Goal: Task Accomplishment & Management: Complete application form

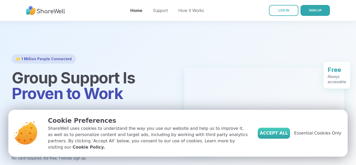
click at [279, 136] on span "Accept All" at bounding box center [274, 133] width 28 height 6
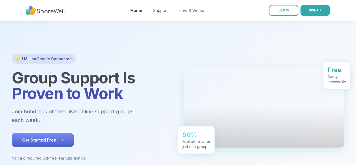
click at [49, 137] on span "Get Started Free" at bounding box center [42, 140] width 41 height 6
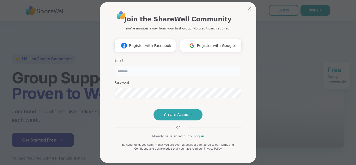
click at [130, 72] on input "email" at bounding box center [177, 71] width 127 height 10
type input "**********"
click at [176, 117] on span "Create Account" at bounding box center [178, 114] width 28 height 5
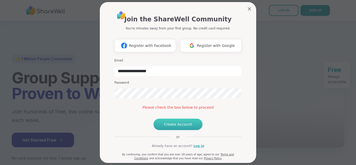
click at [176, 127] on span "Create Account" at bounding box center [178, 124] width 28 height 5
click at [173, 127] on span "Create Account" at bounding box center [178, 124] width 28 height 5
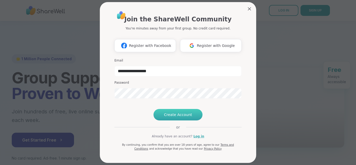
click at [175, 117] on span "Create Account" at bounding box center [178, 114] width 28 height 5
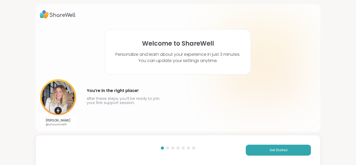
click at [169, 148] on div at bounding box center [167, 147] width 3 height 3
click at [188, 105] on div "[PERSON_NAME] @amyvaninetti You’re in the right place! After these steps, you’l…" at bounding box center [178, 103] width 276 height 48
click at [285, 151] on span "Get Started" at bounding box center [278, 150] width 18 height 5
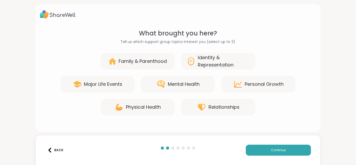
click at [171, 84] on div "Mental Health" at bounding box center [184, 84] width 32 height 7
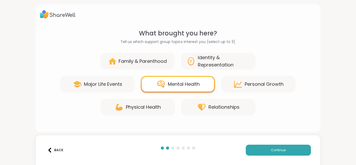
click at [139, 59] on div "Family & Parenthood" at bounding box center [143, 61] width 48 height 7
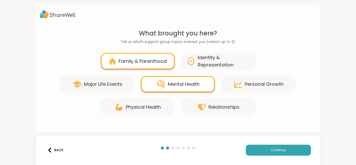
click at [210, 106] on div "Relationships" at bounding box center [223, 106] width 31 height 7
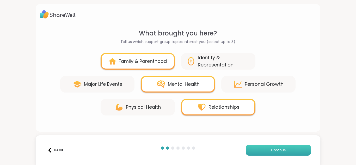
click at [267, 154] on button "Continue" at bounding box center [278, 150] width 65 height 11
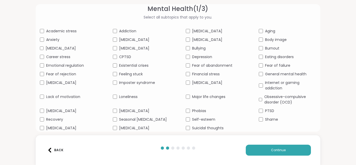
scroll to position [29, 0]
click at [268, 152] on button "Continue" at bounding box center [278, 150] width 65 height 11
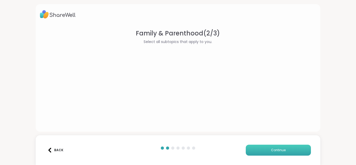
scroll to position [0, 0]
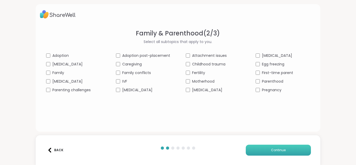
click at [280, 152] on span "Continue" at bounding box center [278, 150] width 15 height 5
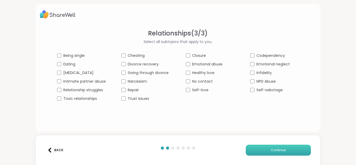
click at [272, 150] on span "Continue" at bounding box center [278, 150] width 15 height 5
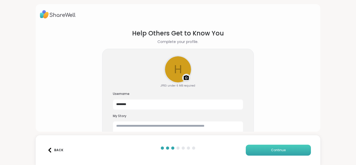
click at [273, 152] on span "Continue" at bounding box center [278, 150] width 15 height 5
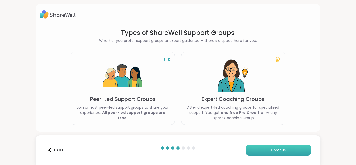
click at [273, 152] on span "Continue" at bounding box center [278, 150] width 15 height 5
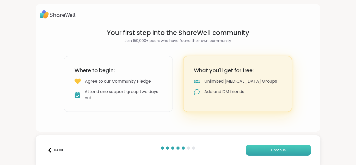
click at [273, 152] on span "Continue" at bounding box center [278, 150] width 15 height 5
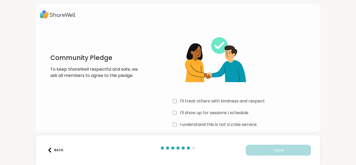
click at [177, 124] on div "I understand this is not a crisis service" at bounding box center [244, 124] width 143 height 6
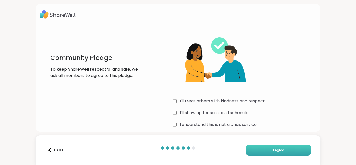
click at [283, 153] on button "I Agree" at bounding box center [278, 150] width 65 height 11
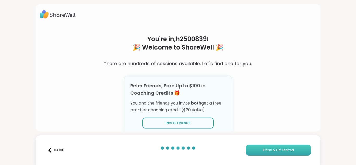
click at [273, 148] on span "Finish & Get Started" at bounding box center [278, 150] width 31 height 5
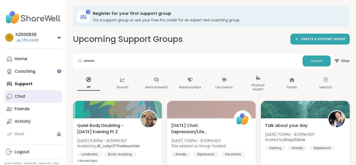
click at [18, 94] on div "Chat" at bounding box center [20, 97] width 11 height 6
